Goal: Navigation & Orientation: Find specific page/section

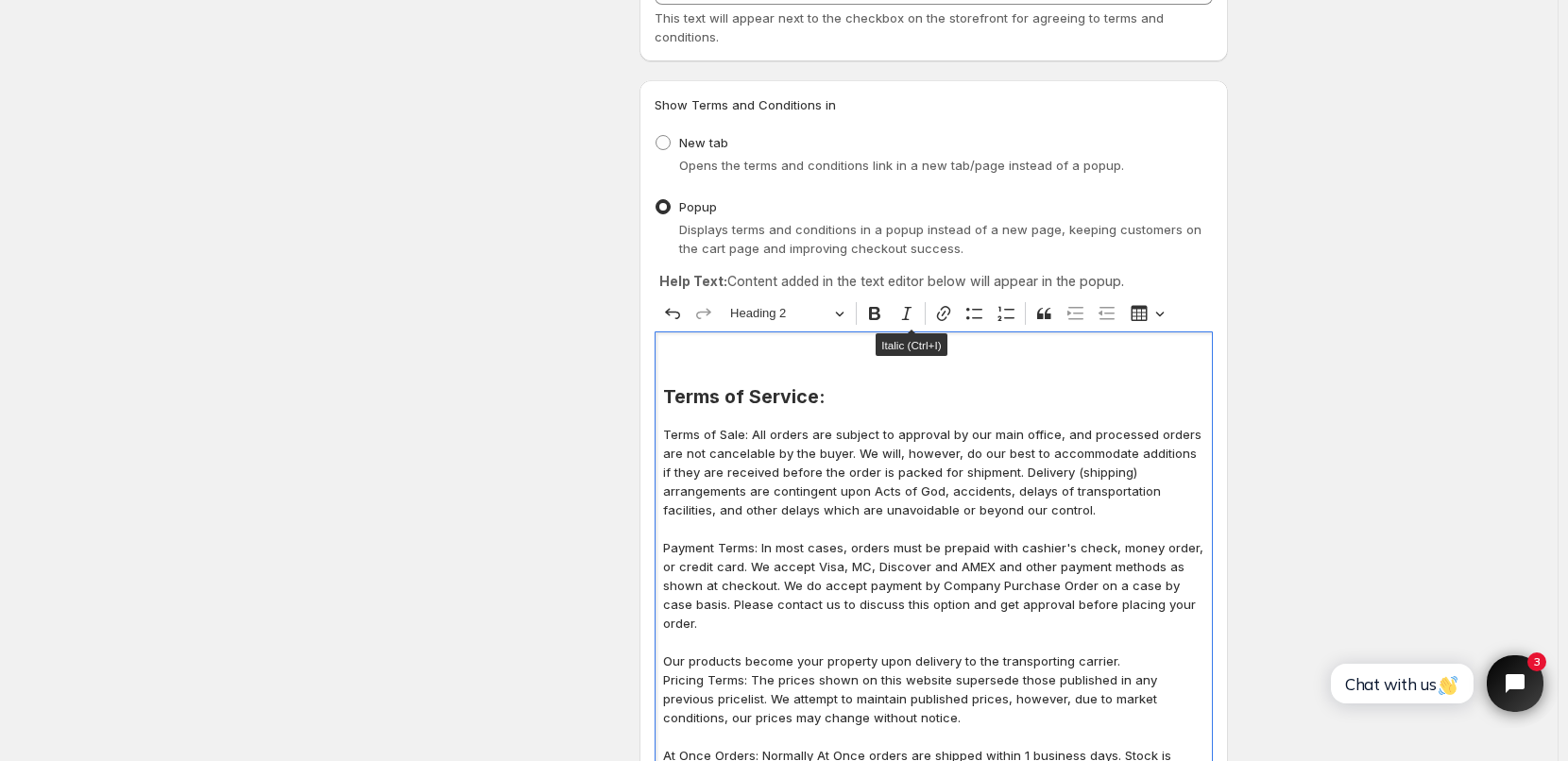
scroll to position [185, 0]
drag, startPoint x: 760, startPoint y: 360, endPoint x: 775, endPoint y: 358, distance: 15.1
click at [775, 358] on link "Click Here to go to our Shopping Cart" at bounding box center [800, 359] width 275 height 18
drag, startPoint x: 669, startPoint y: 360, endPoint x: 972, endPoint y: 357, distance: 303.0
click at [972, 357] on h3 "Click Here to return to our Shopping Cart" at bounding box center [933, 359] width 541 height 19
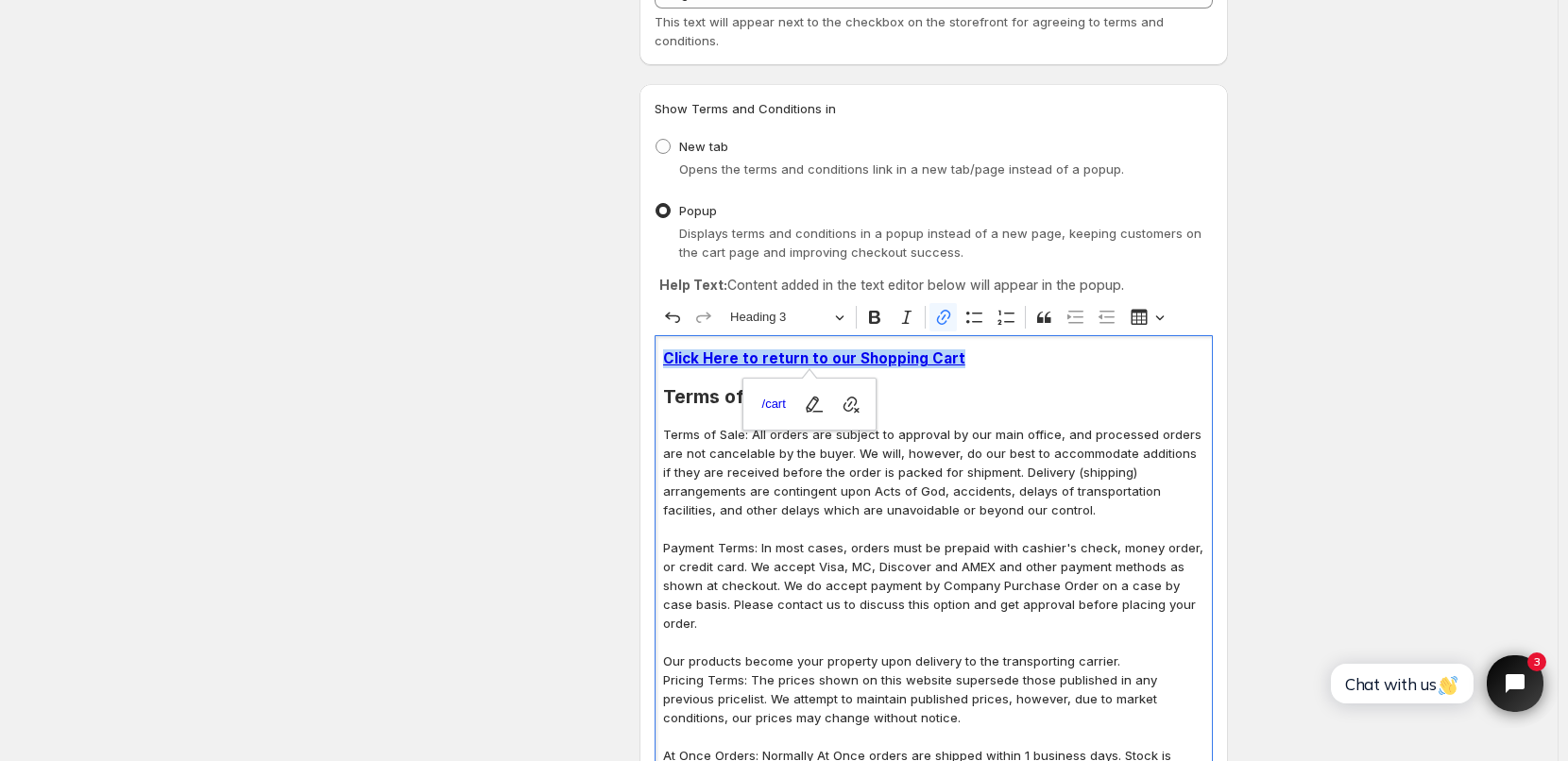
click at [979, 358] on h3 "Click Here to return to our Shopping Cart" at bounding box center [933, 359] width 541 height 19
click at [669, 355] on link "Click Here to return to our Shopping Cart" at bounding box center [814, 359] width 303 height 18
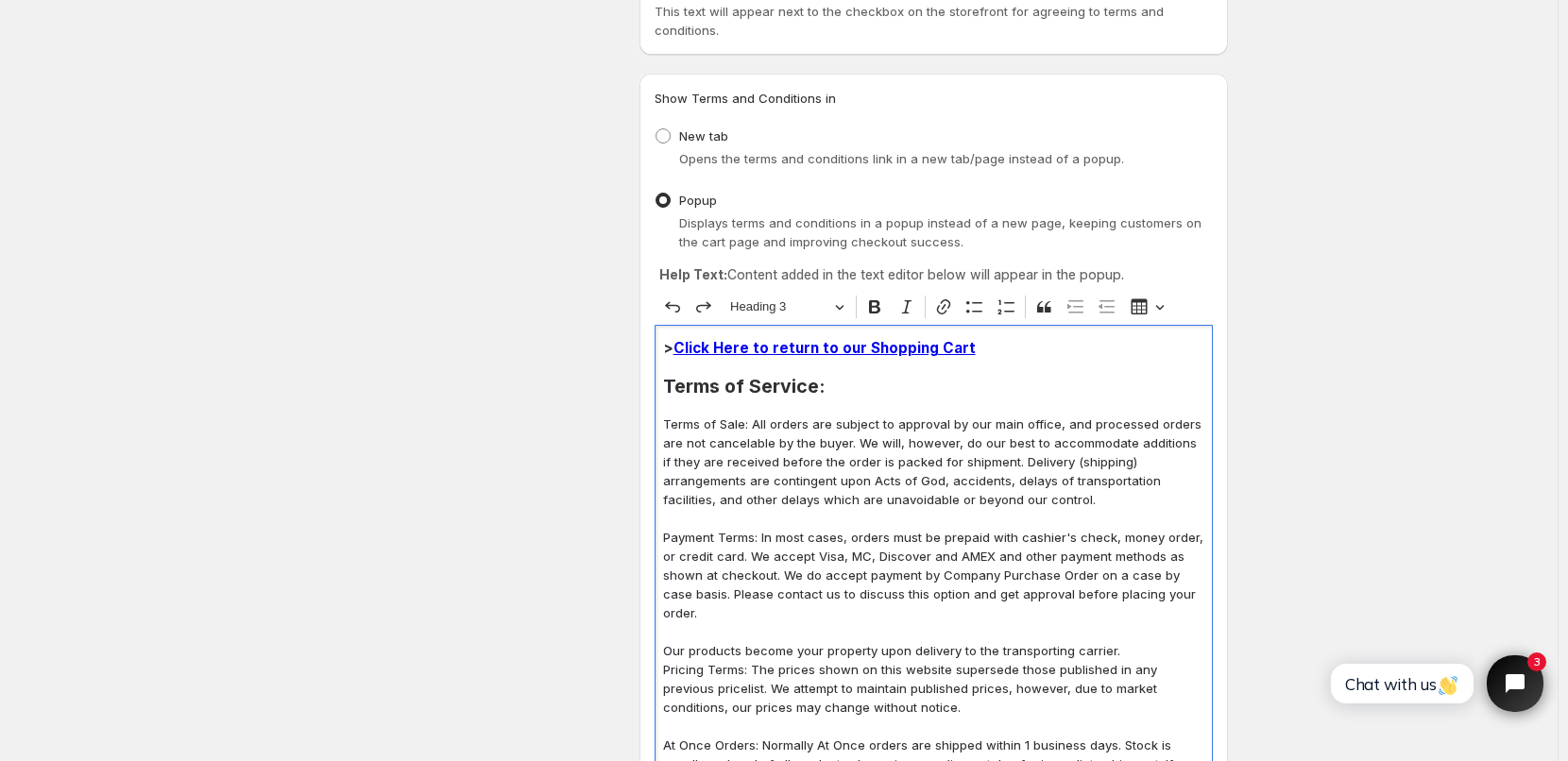
scroll to position [185, 0]
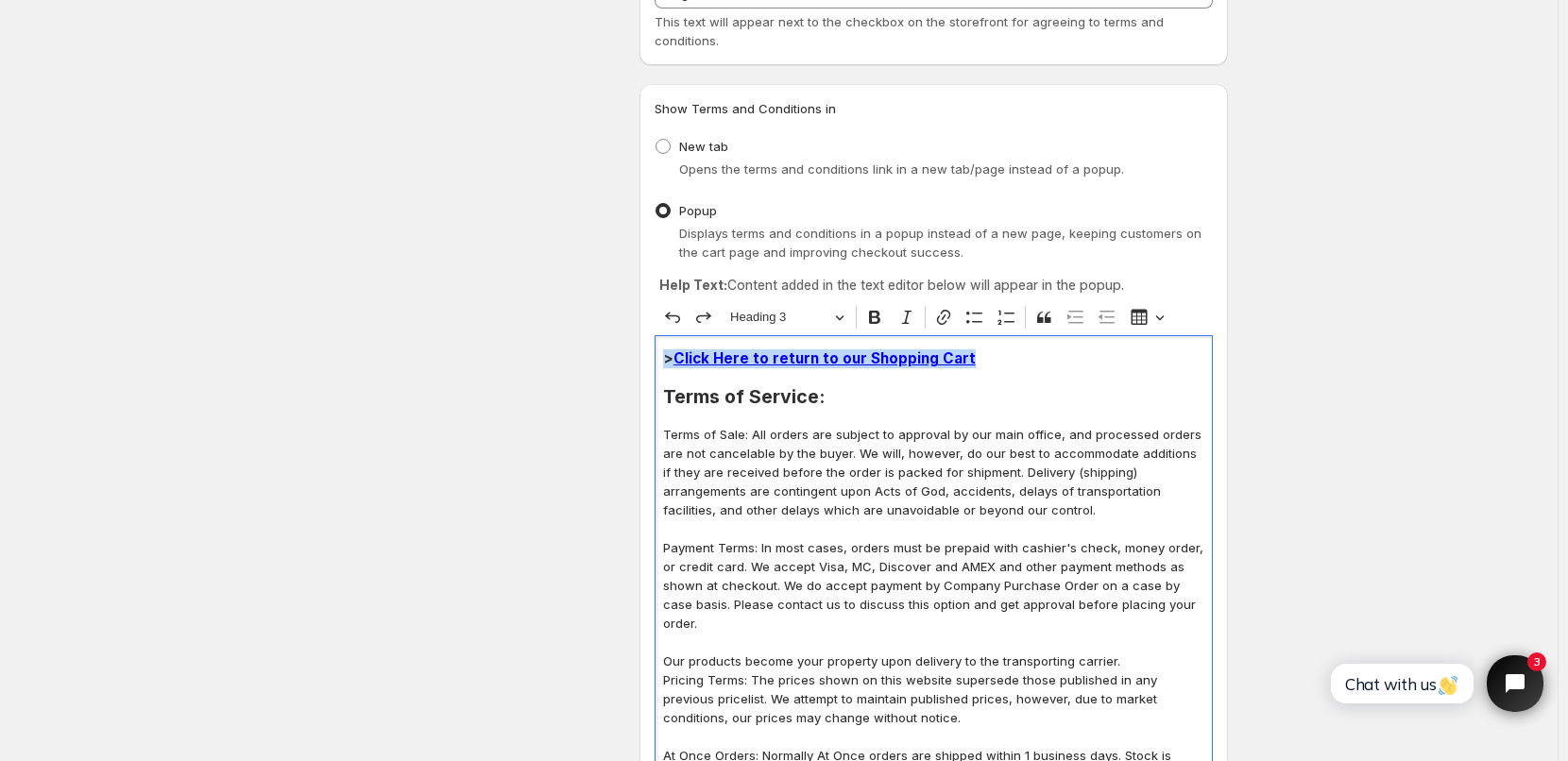
drag, startPoint x: 667, startPoint y: 362, endPoint x: 986, endPoint y: 351, distance: 319.2
click at [986, 351] on h3 "> Click Here to return to our Shopping Cart" at bounding box center [933, 359] width 541 height 19
copy h3 "> Click Here to return to our Shopping Cart"
